Goal: Find specific page/section: Find specific page/section

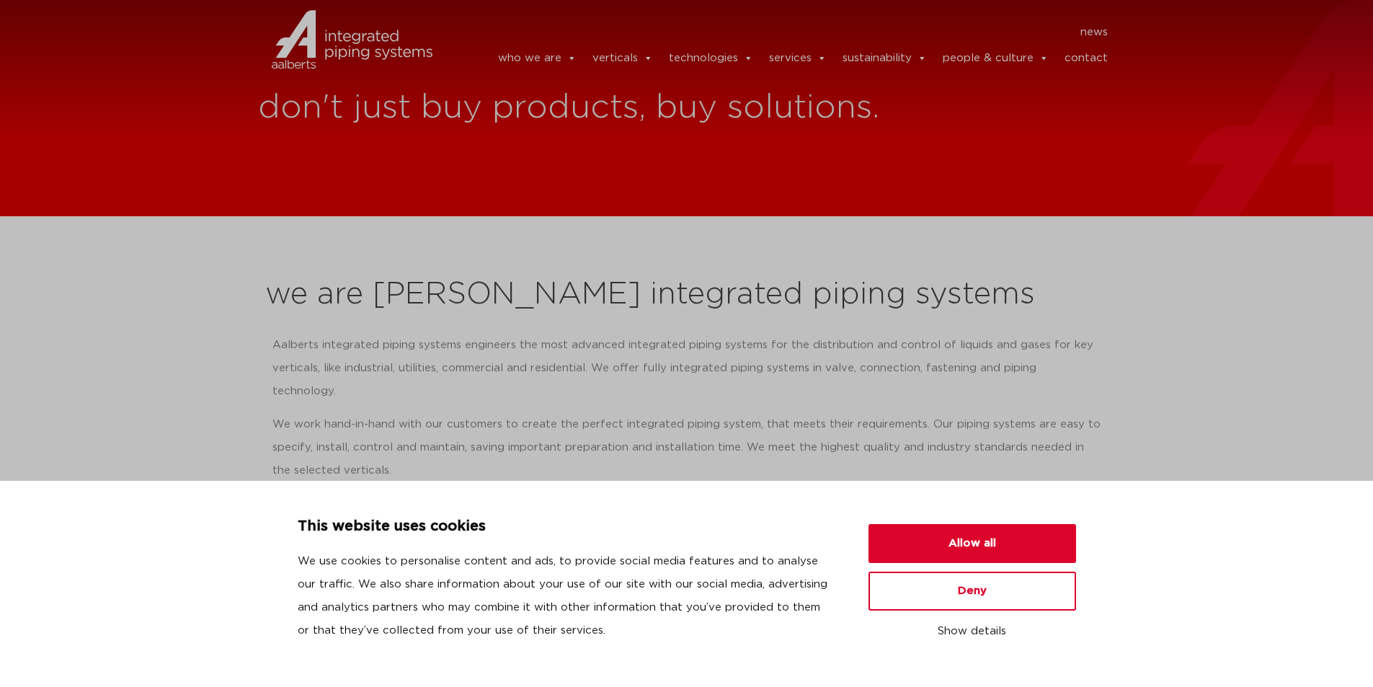
scroll to position [57, 0]
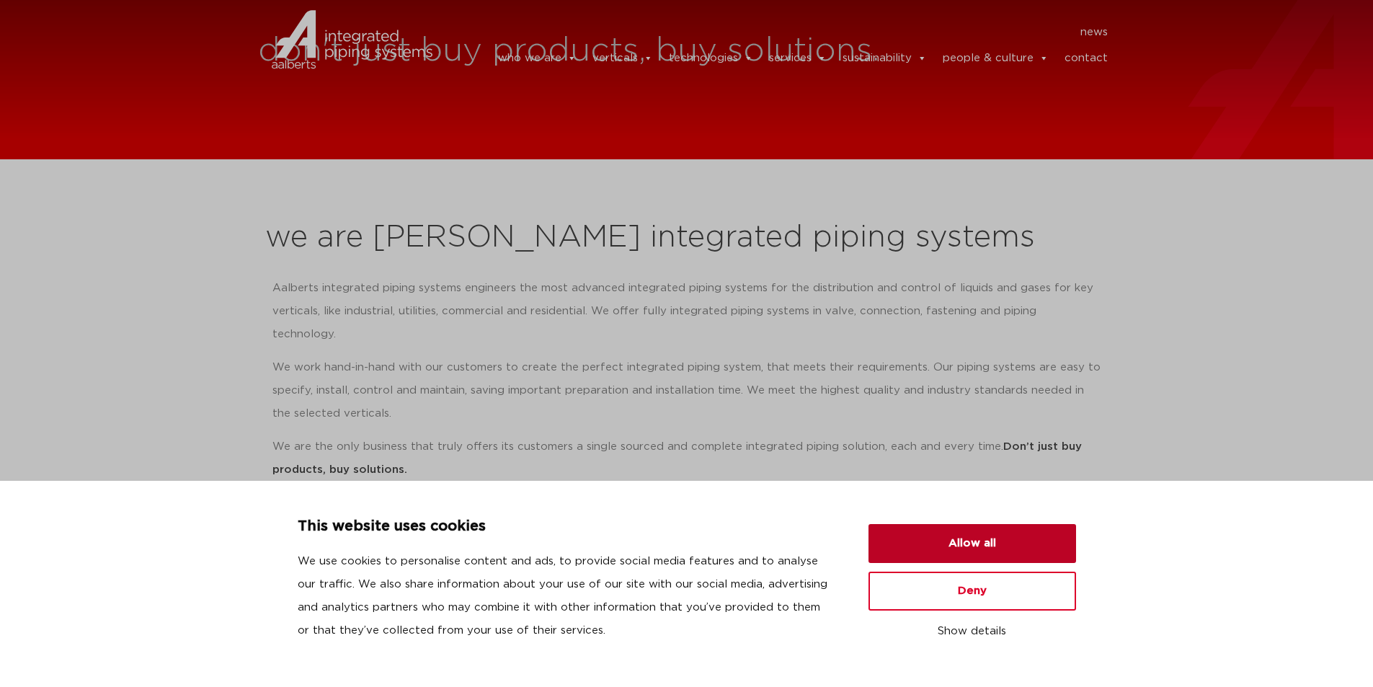
click at [972, 541] on button "Allow all" at bounding box center [973, 543] width 208 height 39
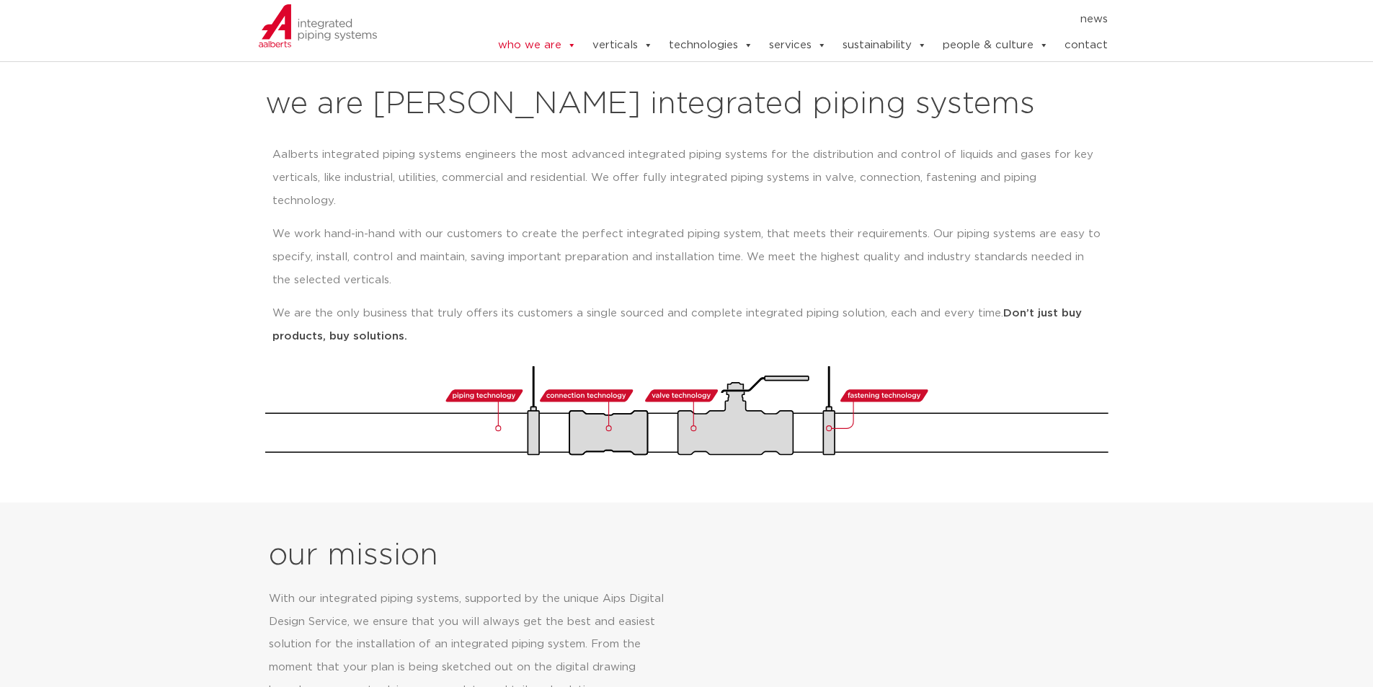
scroll to position [0, 0]
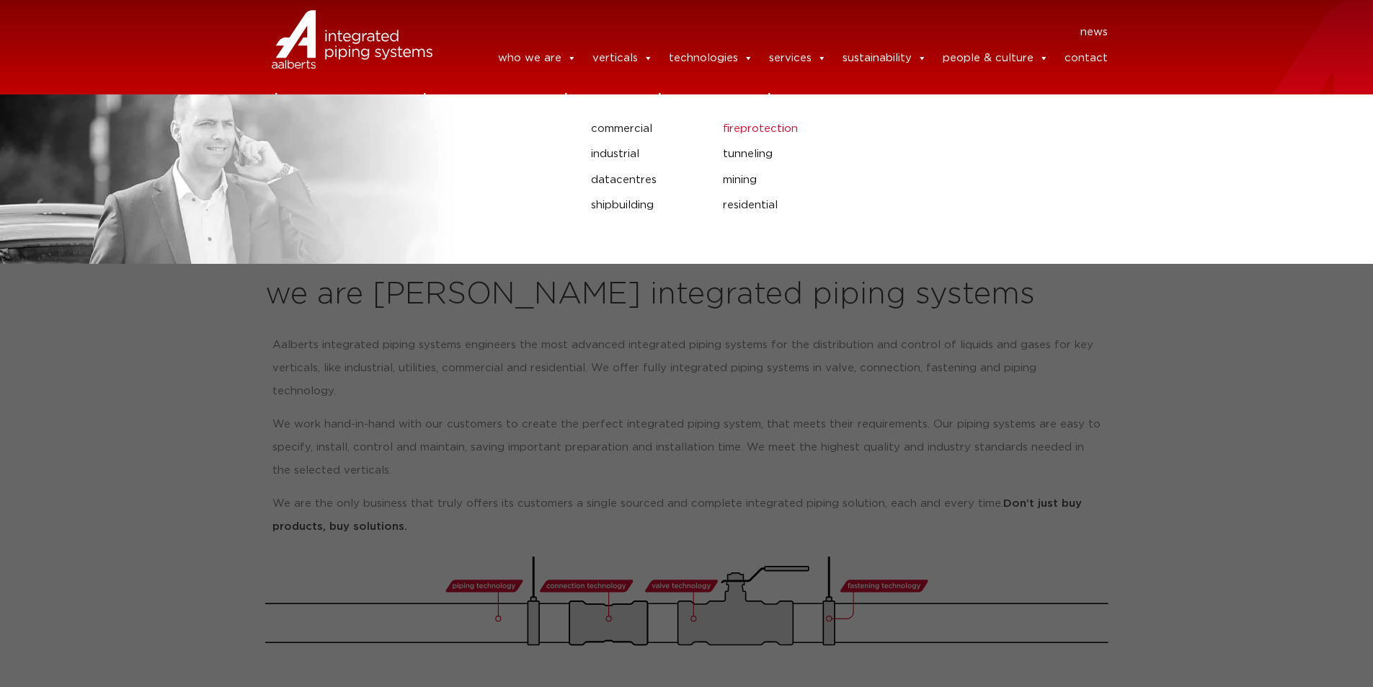
click at [766, 128] on link "fireprotection" at bounding box center [910, 129] width 375 height 19
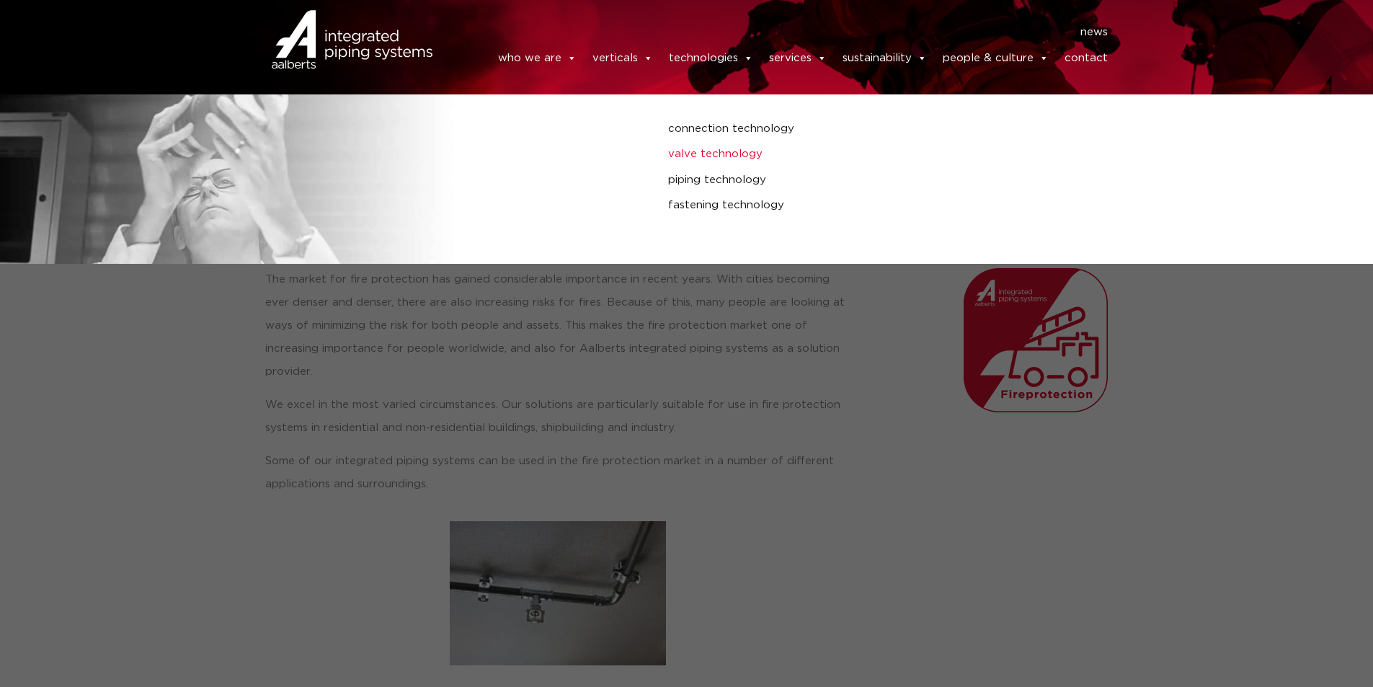
click at [717, 159] on link "valve technology" at bounding box center [925, 154] width 515 height 19
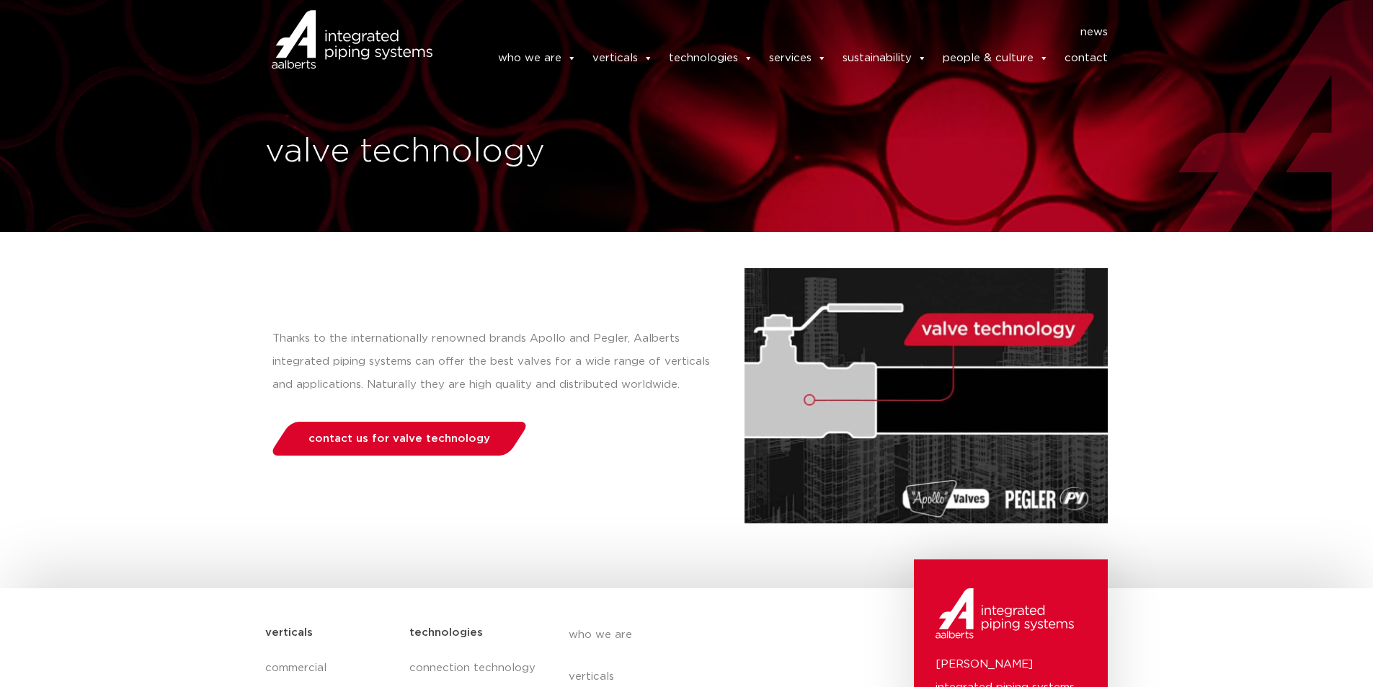
click at [1083, 56] on link "contact" at bounding box center [1086, 58] width 43 height 29
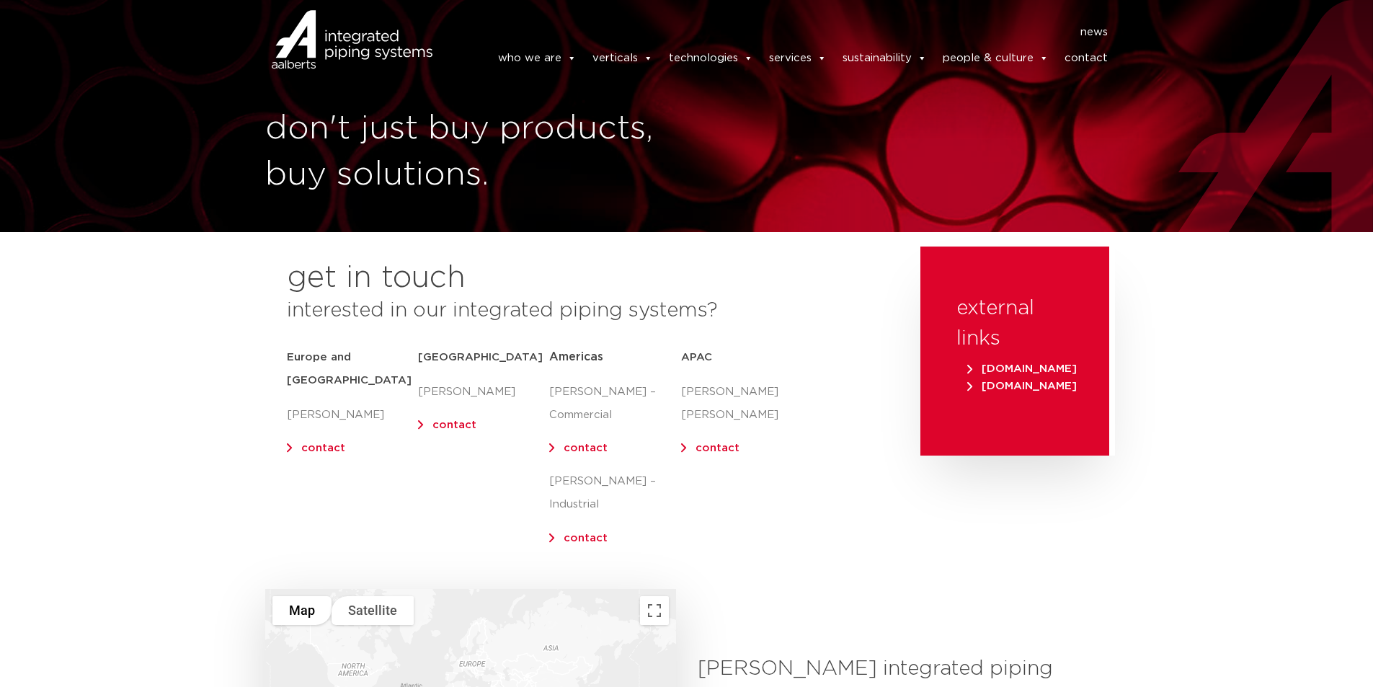
click at [344, 48] on img at bounding box center [318, 58] width 120 height 43
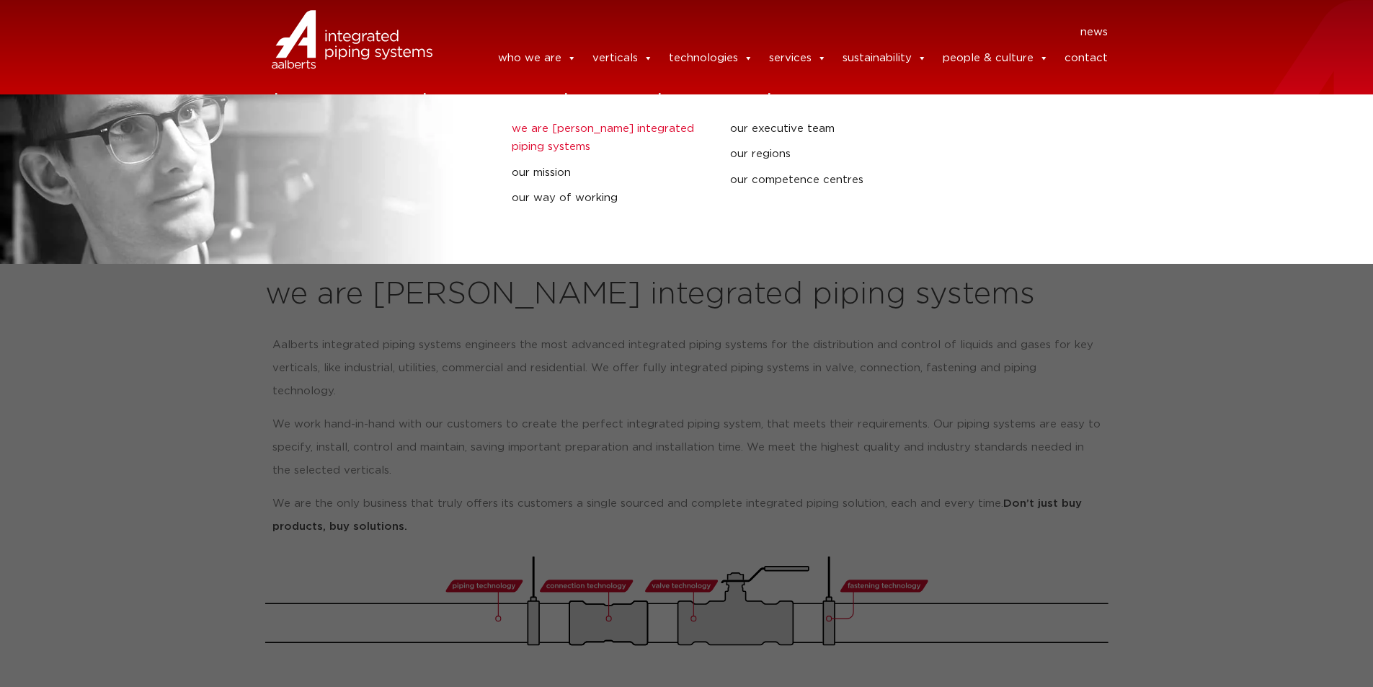
click at [572, 128] on link "we are [PERSON_NAME] integrated piping systems" at bounding box center [610, 138] width 197 height 37
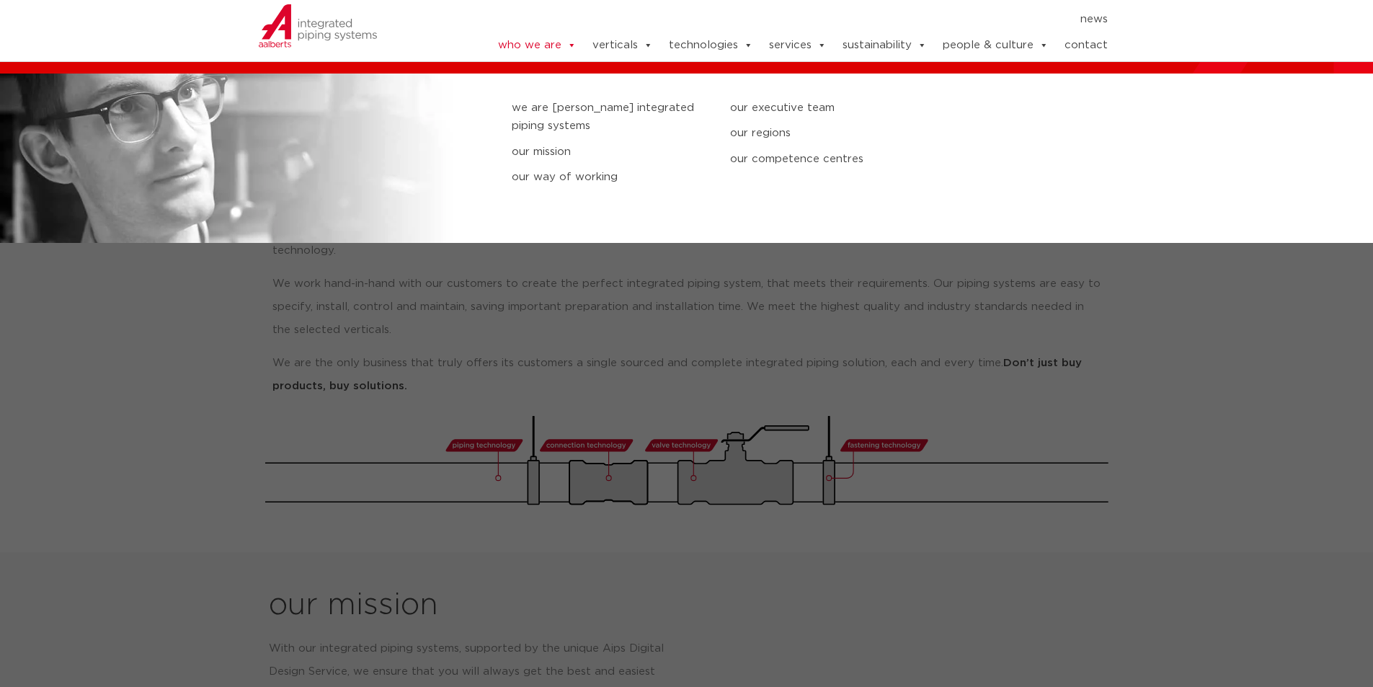
scroll to position [144, 0]
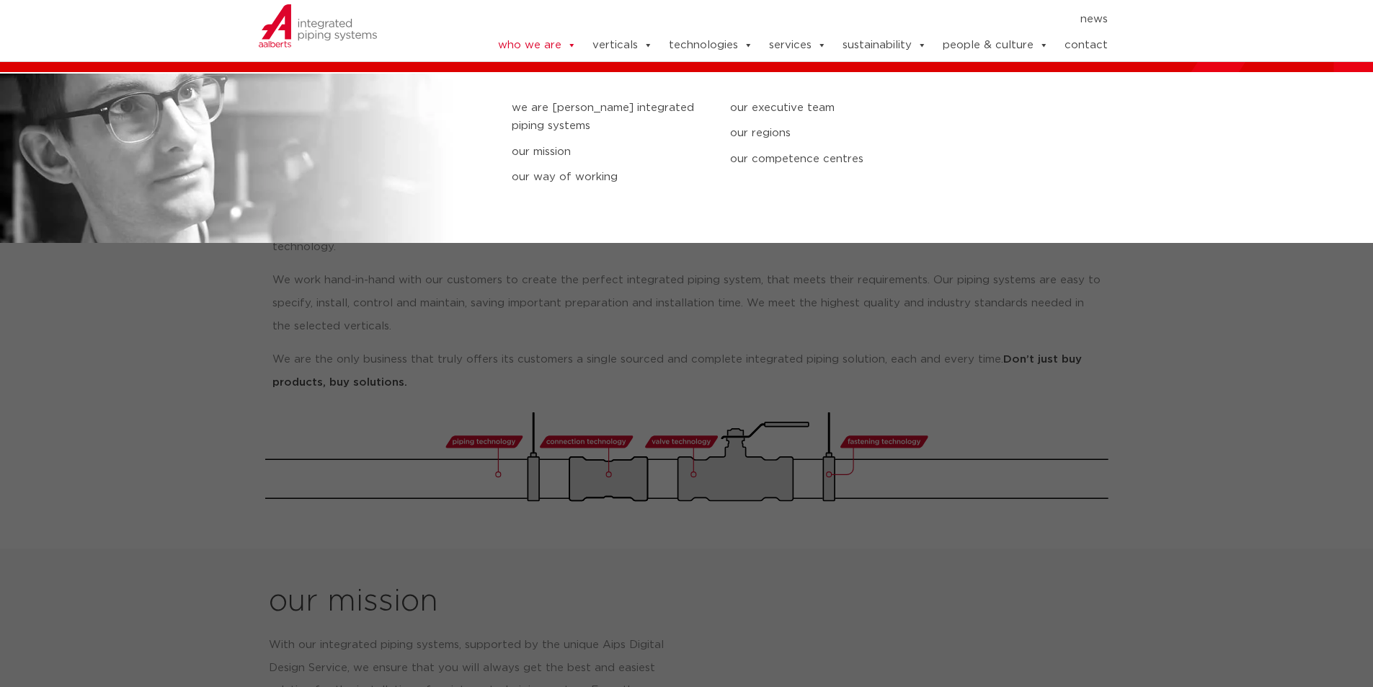
click at [565, 112] on link "we are [PERSON_NAME] integrated piping systems" at bounding box center [610, 117] width 197 height 37
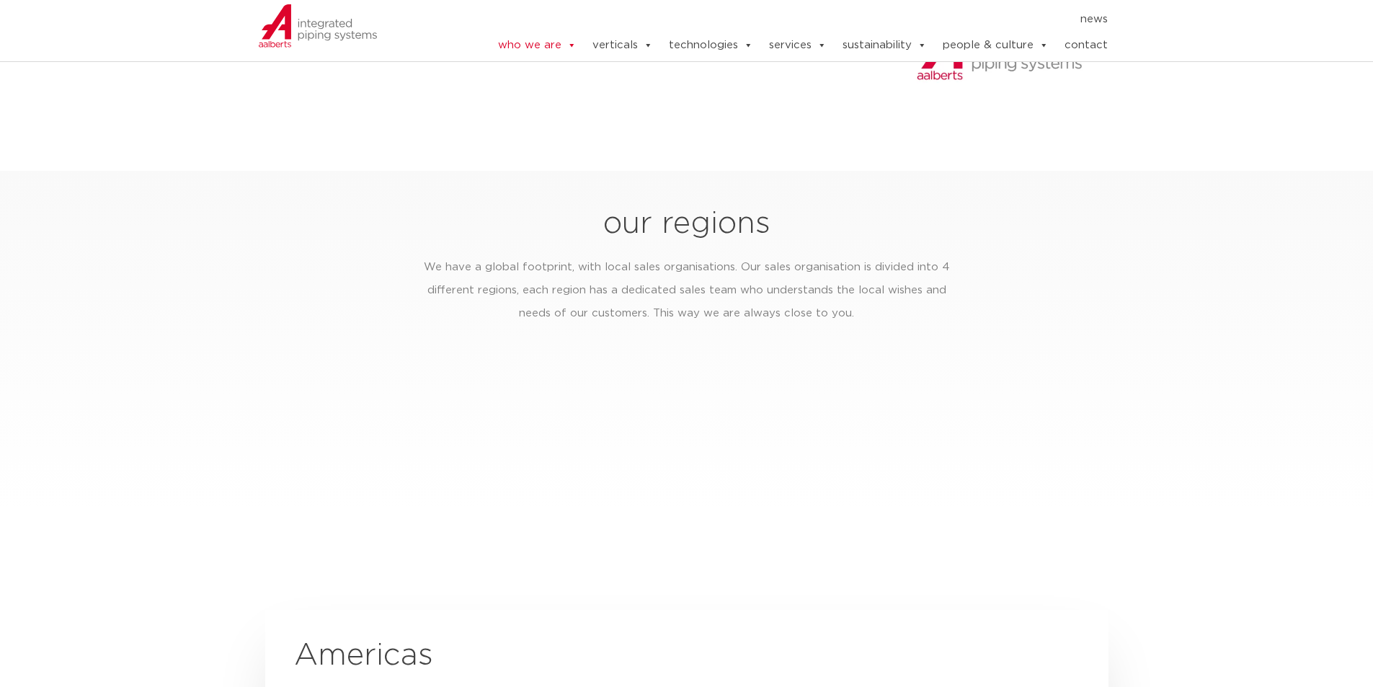
scroll to position [2163, 0]
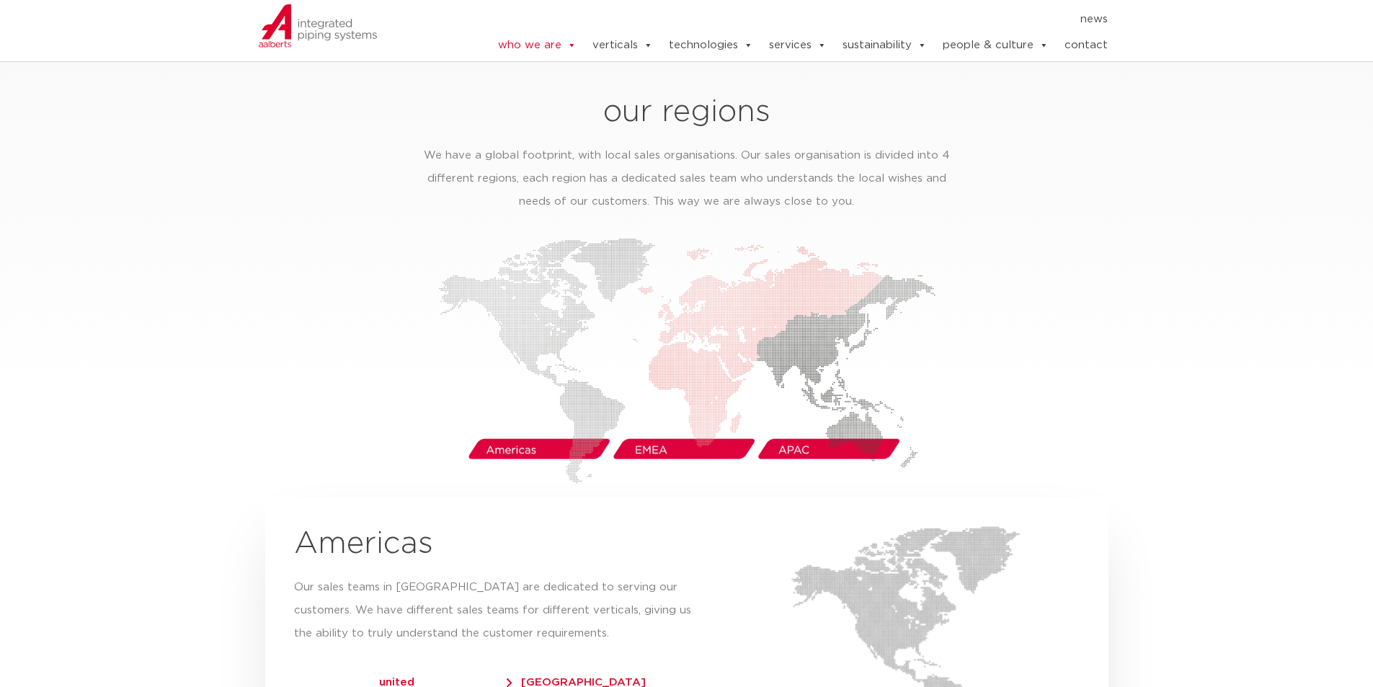
click at [833, 422] on img at bounding box center [686, 361] width 497 height 246
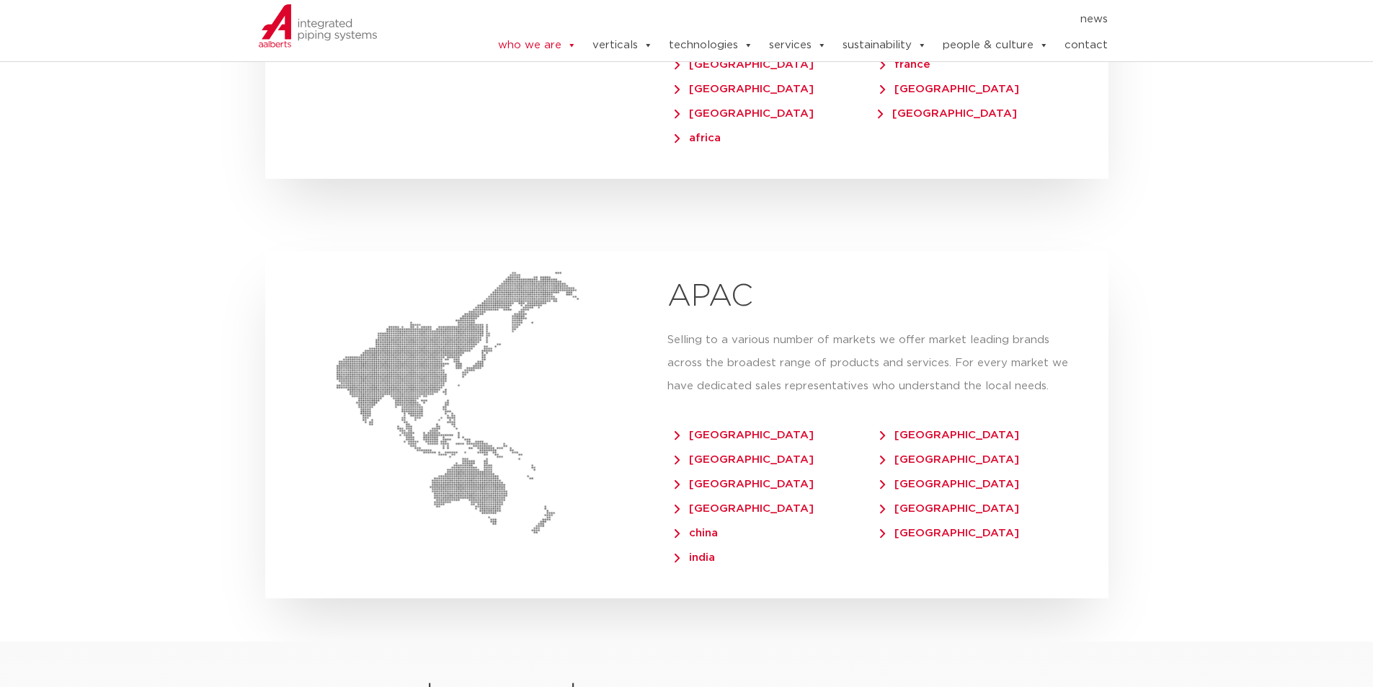
scroll to position [3316, 0]
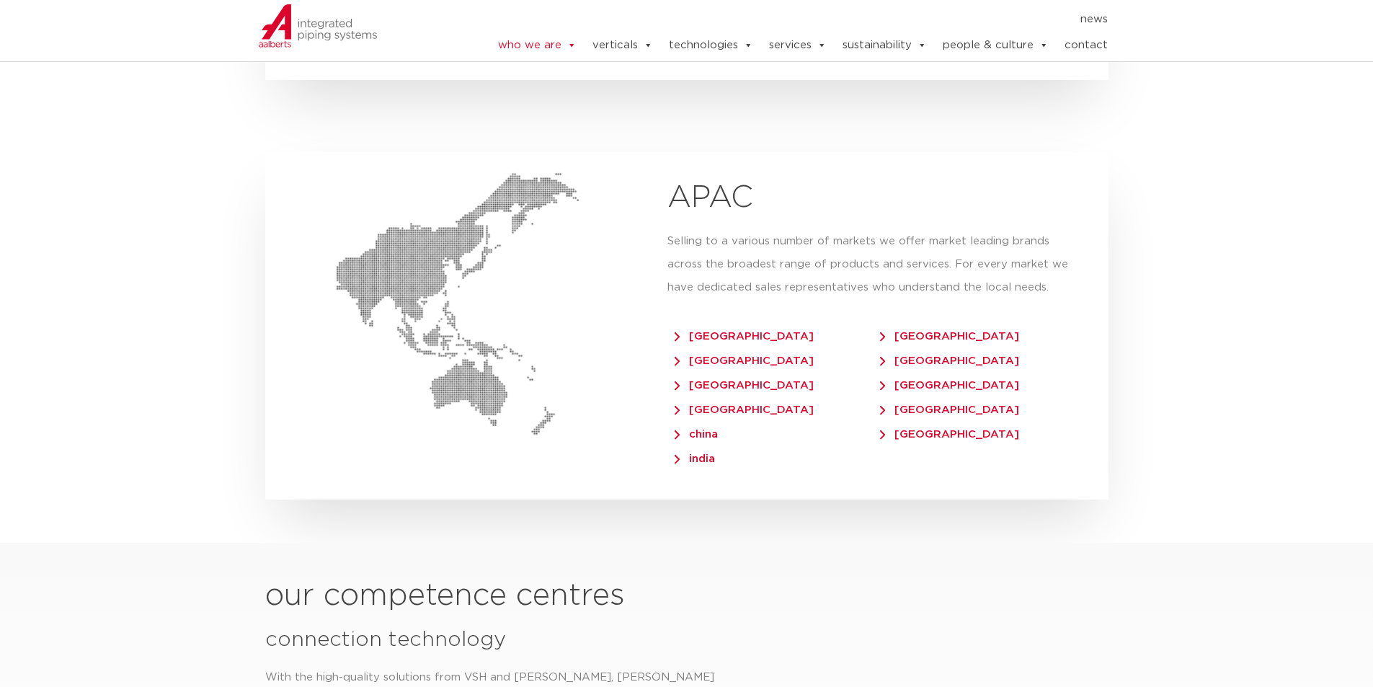
click at [732, 380] on span "[GEOGRAPHIC_DATA]" at bounding box center [744, 385] width 139 height 11
